Goal: Task Accomplishment & Management: Manage account settings

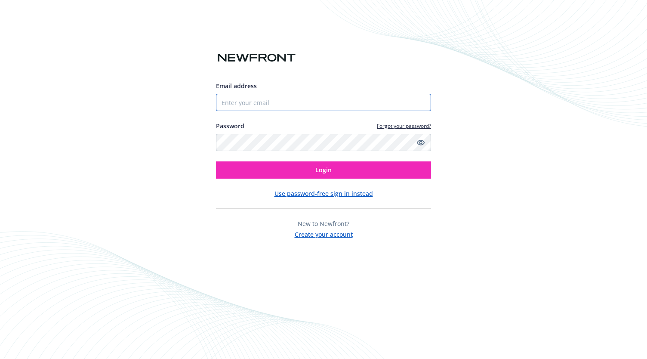
click at [240, 105] on input "Email address" at bounding box center [323, 102] width 215 height 17
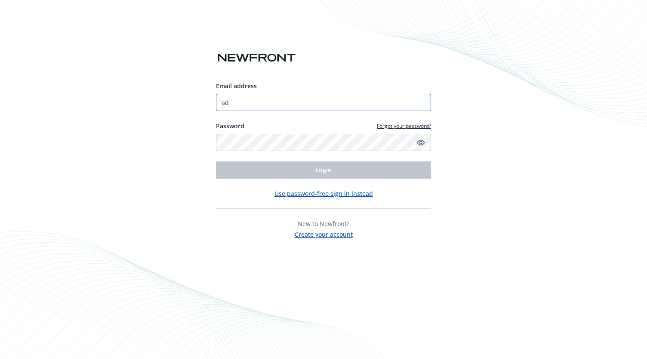
type input "ad"
click at [332, 72] on div at bounding box center [323, 75] width 215 height 14
click at [397, 127] on link "Forgot your password?" at bounding box center [404, 125] width 54 height 7
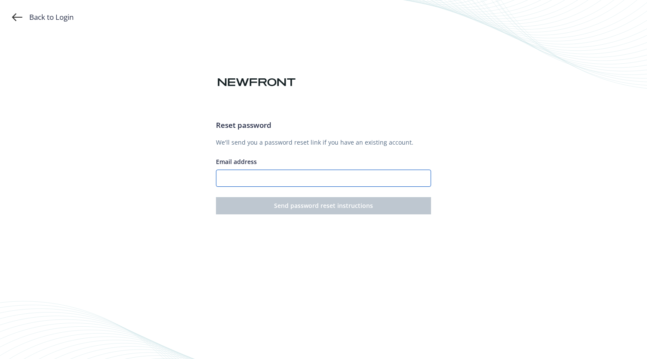
click at [259, 177] on input "Email address" at bounding box center [323, 177] width 215 height 17
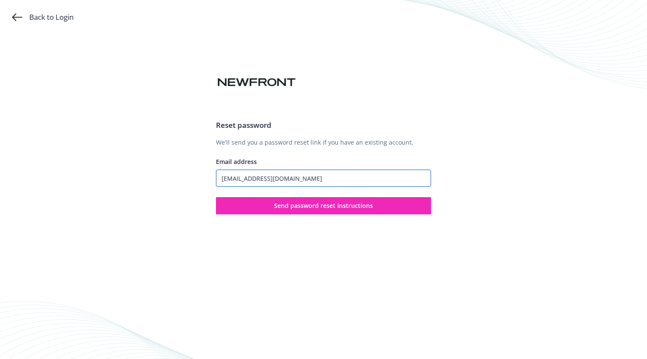
type input "admin@pomelo.com"
click at [216, 197] on button "Send password reset instructions" at bounding box center [323, 205] width 215 height 17
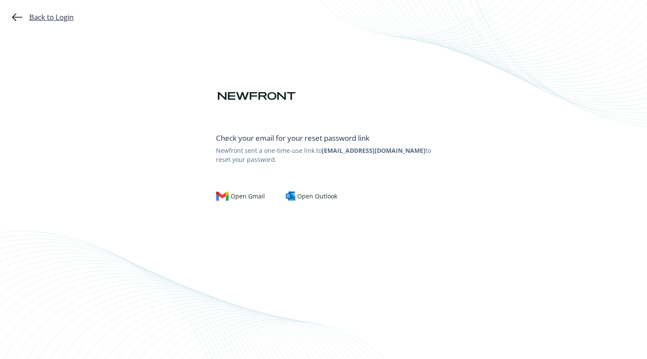
click at [62, 13] on div "Back to Login" at bounding box center [43, 17] width 62 height 10
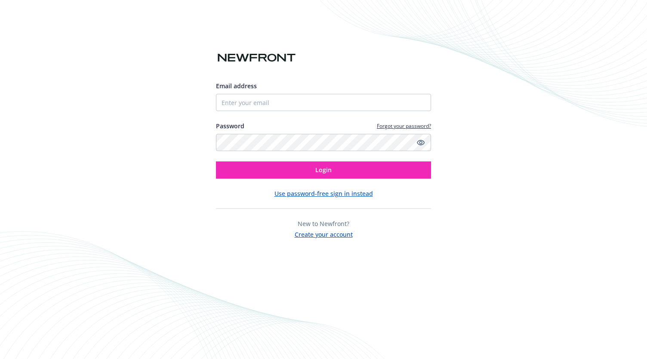
click at [398, 123] on link "Forgot your password?" at bounding box center [404, 125] width 54 height 7
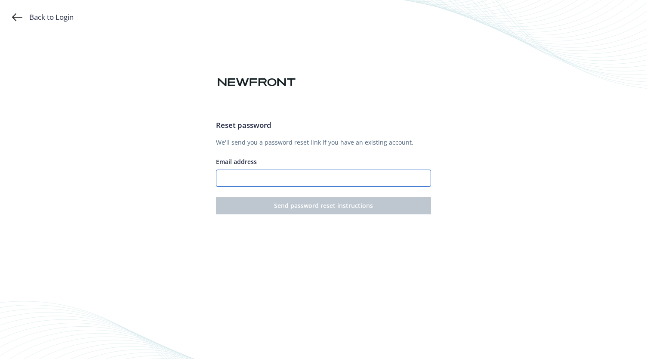
click at [267, 180] on input "Email address" at bounding box center [323, 177] width 215 height 17
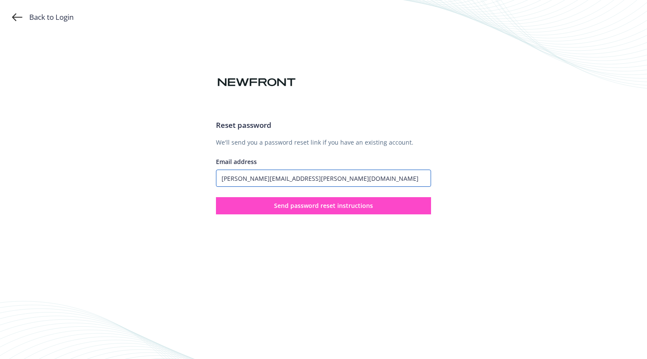
type input "[PERSON_NAME][EMAIL_ADDRESS][PERSON_NAME][DOMAIN_NAME]"
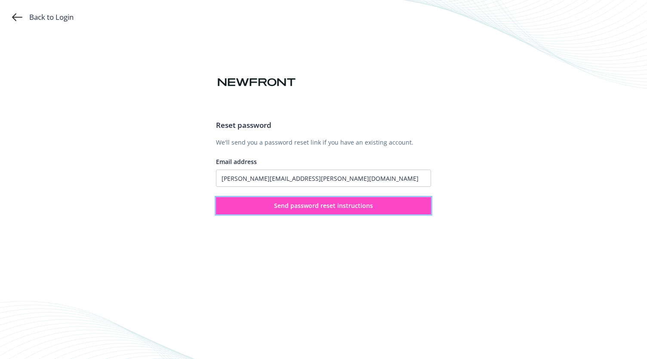
click at [410, 204] on button "Send password reset instructions" at bounding box center [323, 205] width 215 height 17
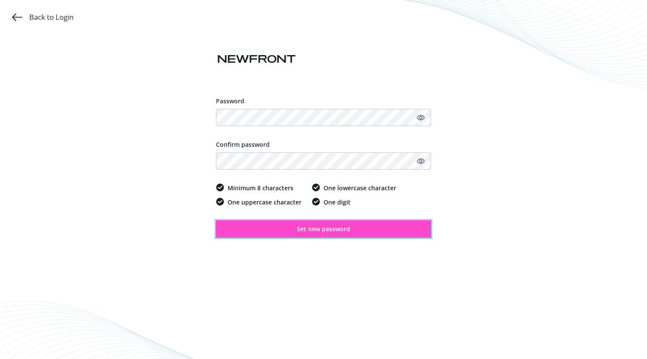
click at [352, 226] on button "Set new password" at bounding box center [323, 228] width 215 height 17
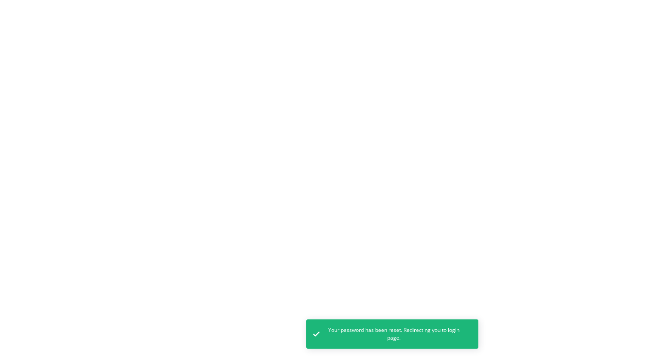
click at [62, 0] on html "Your password has been reset. Redirecting you to login page. /" at bounding box center [323, 0] width 647 height 0
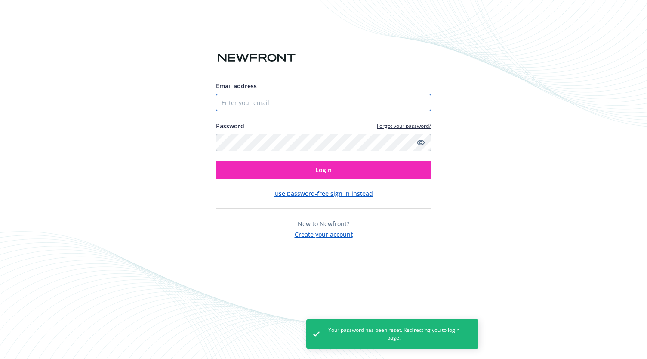
click at [231, 104] on input "Email address" at bounding box center [323, 102] width 215 height 17
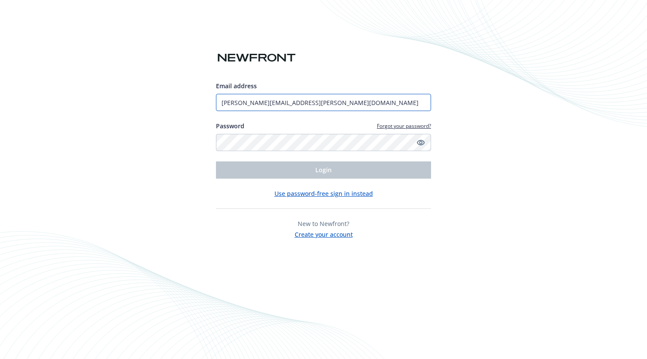
type input "[PERSON_NAME][EMAIL_ADDRESS][PERSON_NAME][DOMAIN_NAME]"
